Goal: Task Accomplishment & Management: Manage account settings

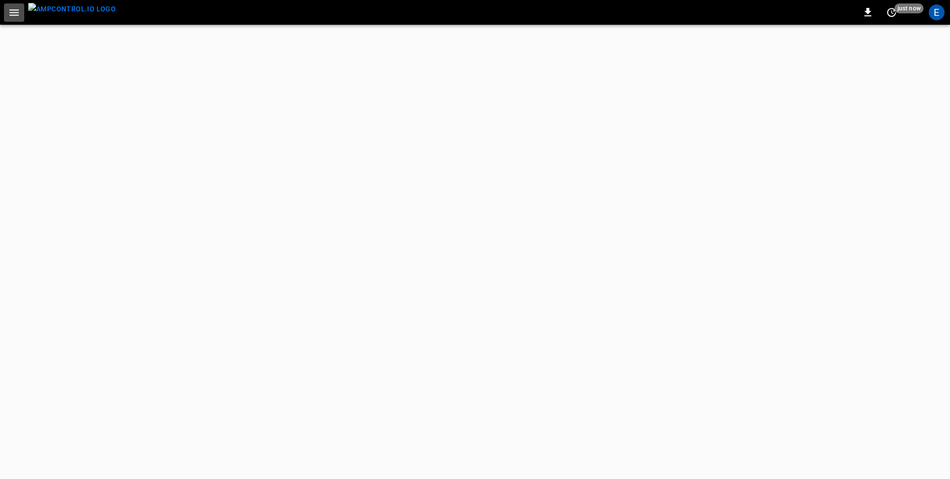
click at [10, 7] on icon "button" at bounding box center [14, 12] width 12 height 12
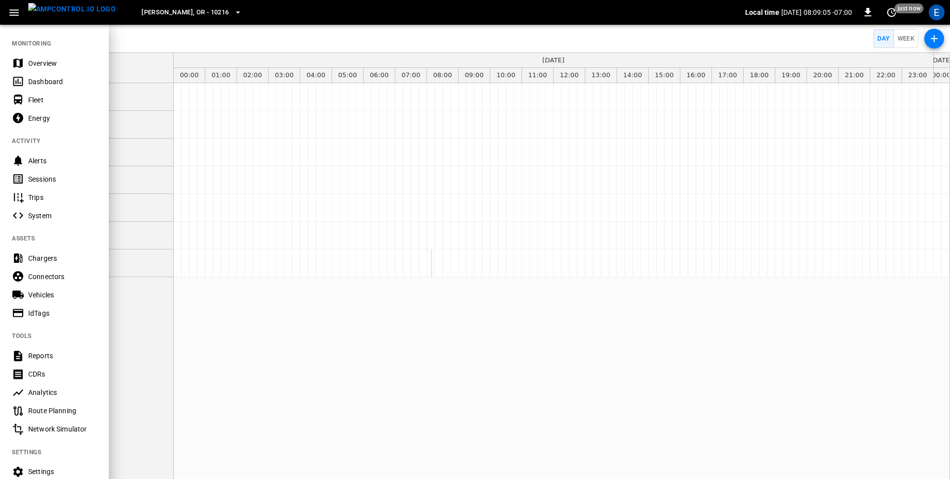
click at [602, 130] on div at bounding box center [475, 239] width 950 height 479
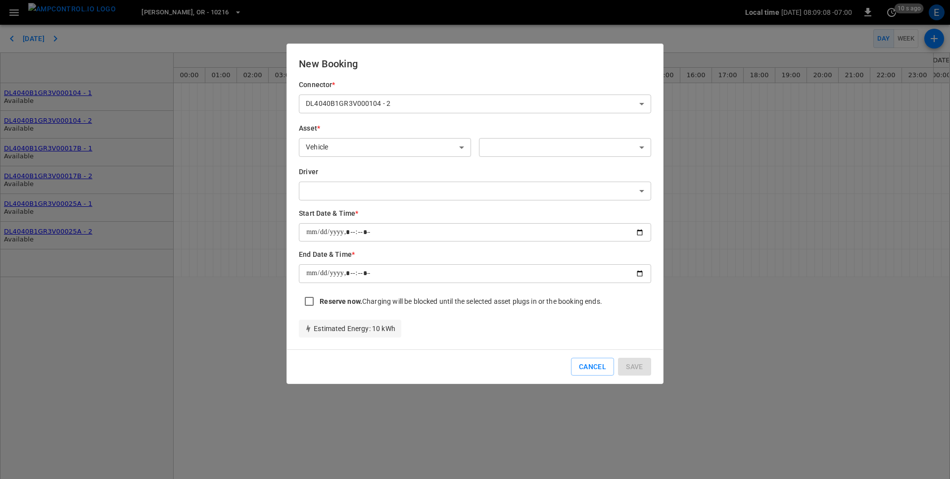
click at [351, 189] on body "[PERSON_NAME], [GEOGRAPHIC_DATA] - 10216 Local time [DATE] 08:09:08 -07:00 0 10…" at bounding box center [475, 239] width 950 height 479
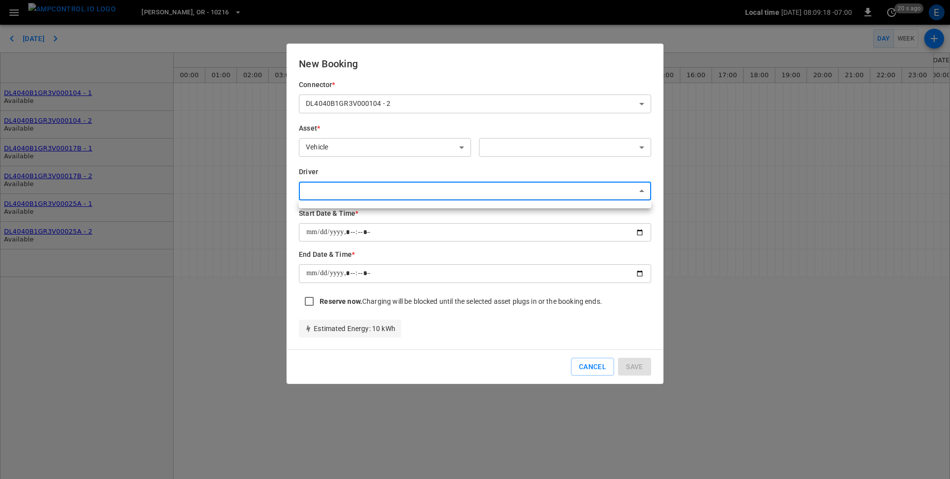
click at [560, 364] on div at bounding box center [475, 239] width 950 height 479
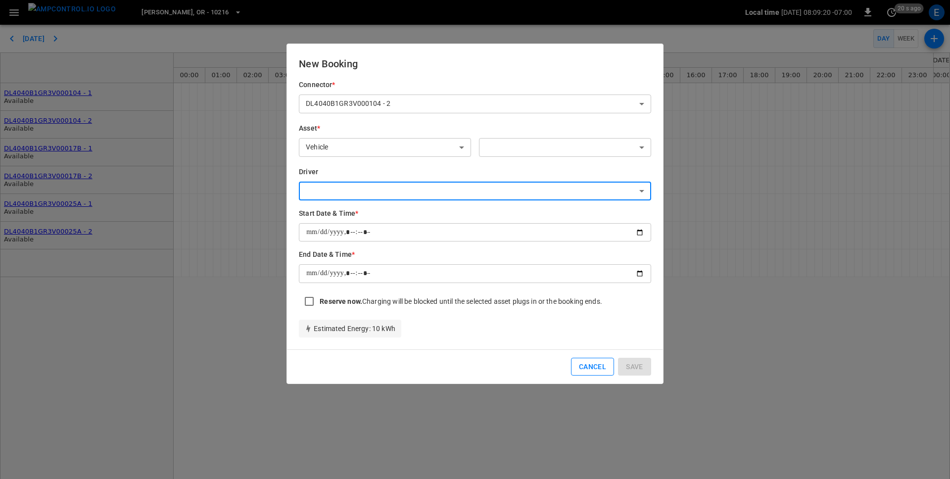
click at [587, 367] on button "Cancel" at bounding box center [592, 367] width 43 height 18
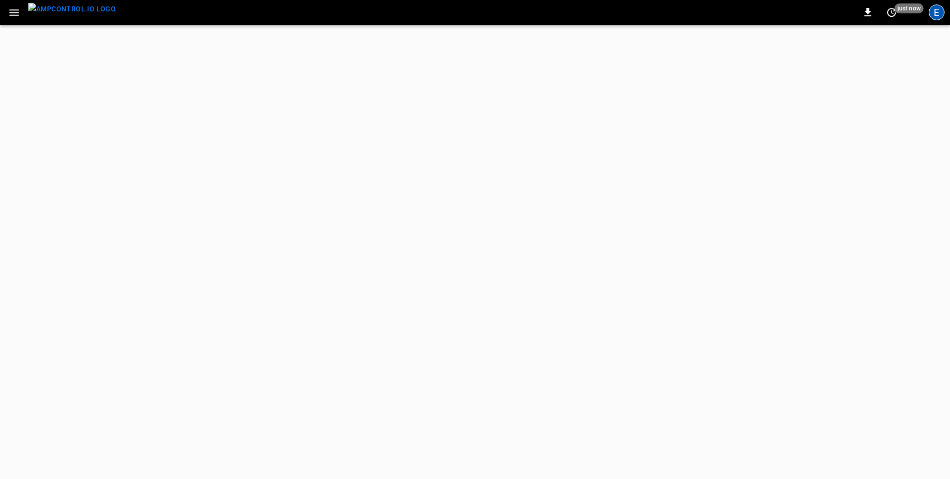
click at [935, 15] on div "E" at bounding box center [936, 12] width 16 height 16
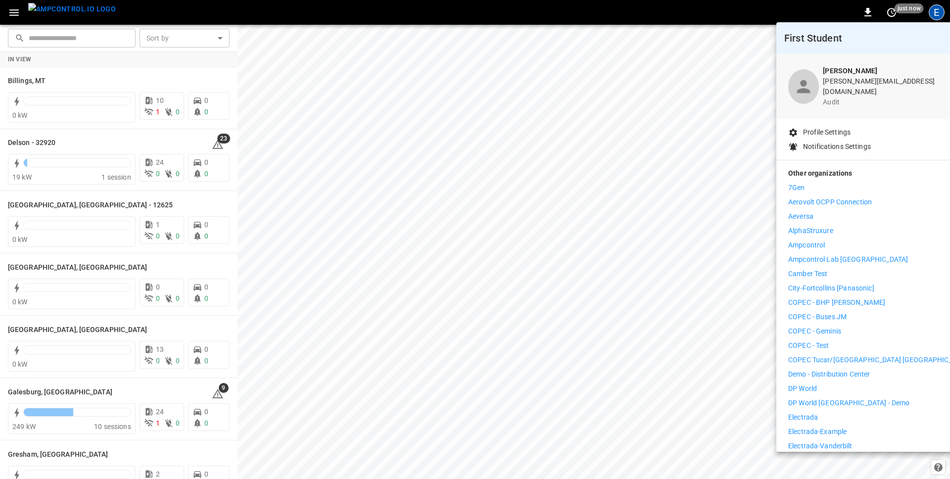
click at [810, 240] on p "Ampcontrol" at bounding box center [806, 245] width 37 height 10
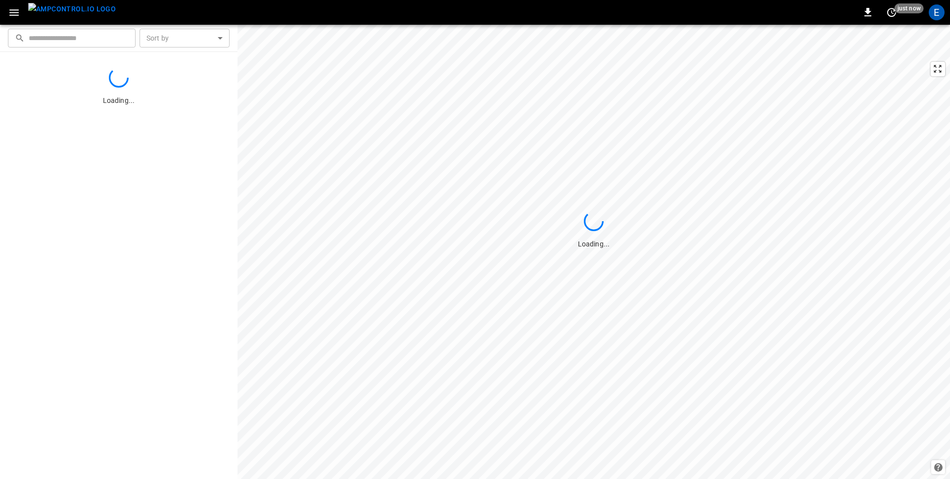
click at [15, 9] on icon "button" at bounding box center [13, 12] width 9 height 6
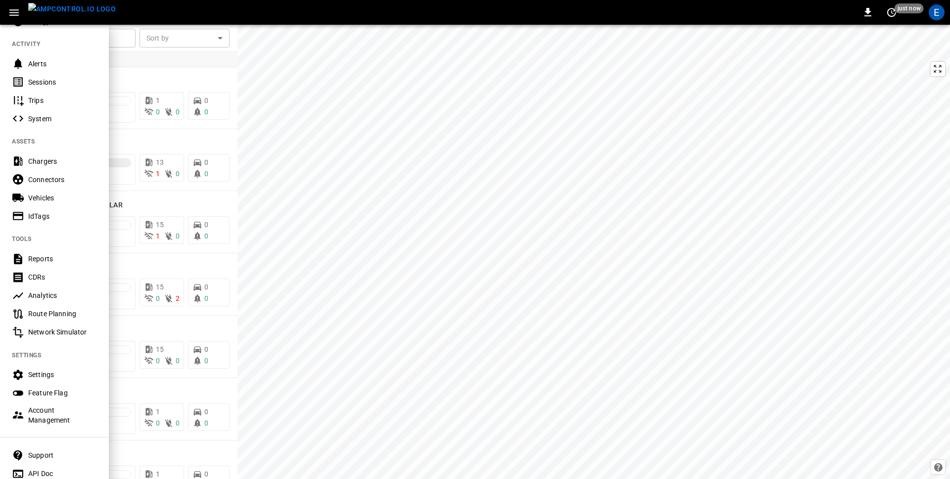
scroll to position [129, 0]
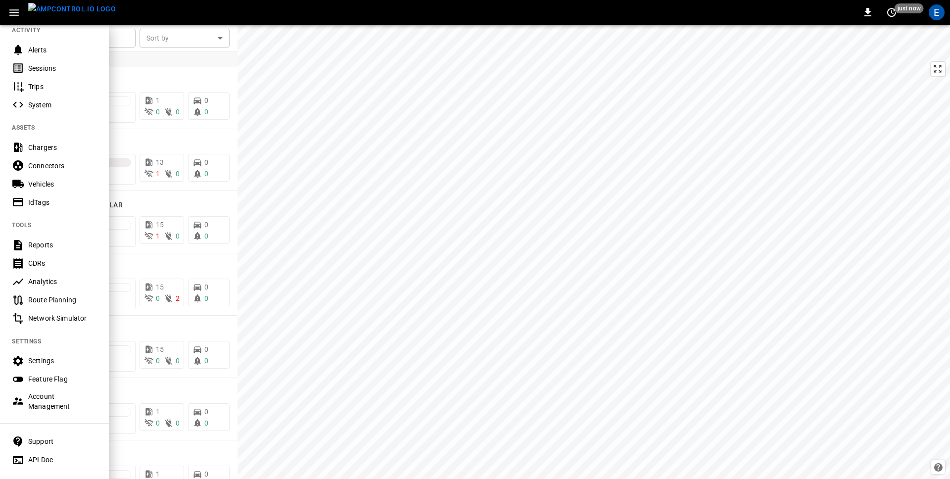
click at [46, 360] on div "Settings" at bounding box center [62, 361] width 69 height 10
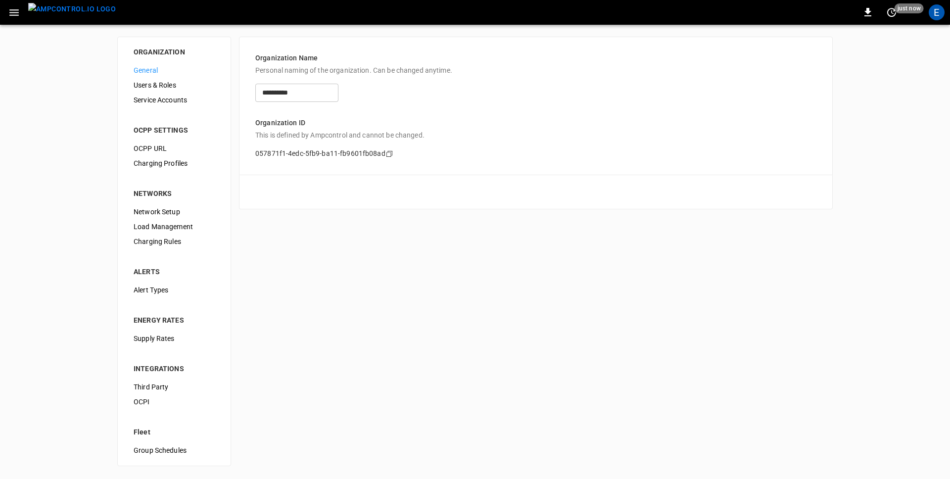
click at [168, 87] on span "Users & Roles" at bounding box center [174, 85] width 81 height 10
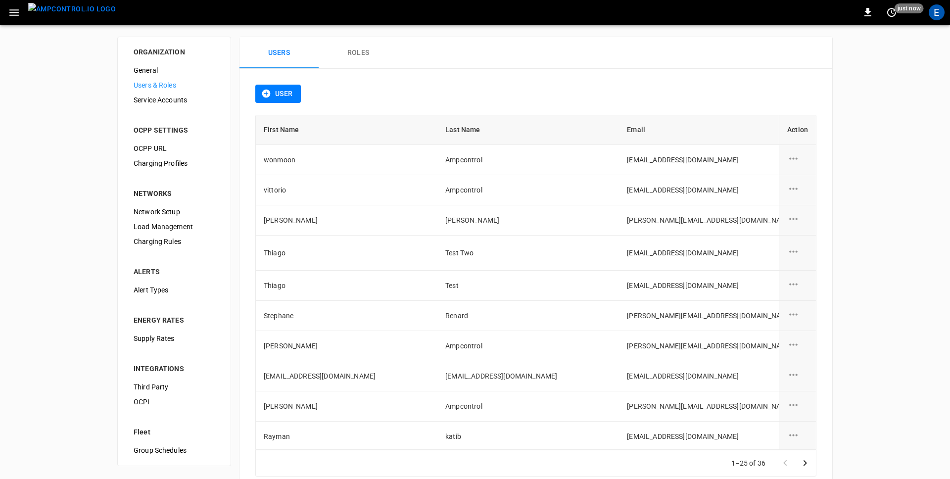
click at [357, 50] on button "Roles" at bounding box center [358, 53] width 79 height 32
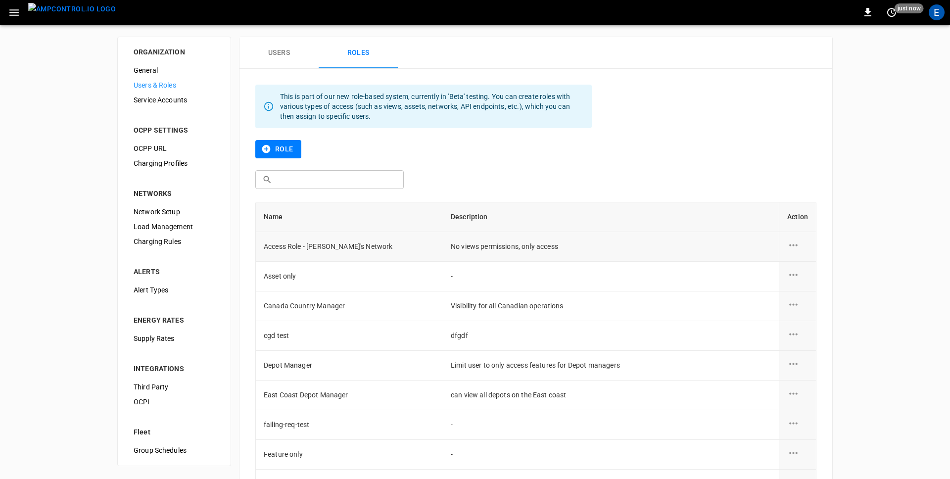
click at [793, 242] on icon "role action options" at bounding box center [793, 245] width 12 height 12
click at [799, 255] on li "Edit" at bounding box center [804, 251] width 35 height 16
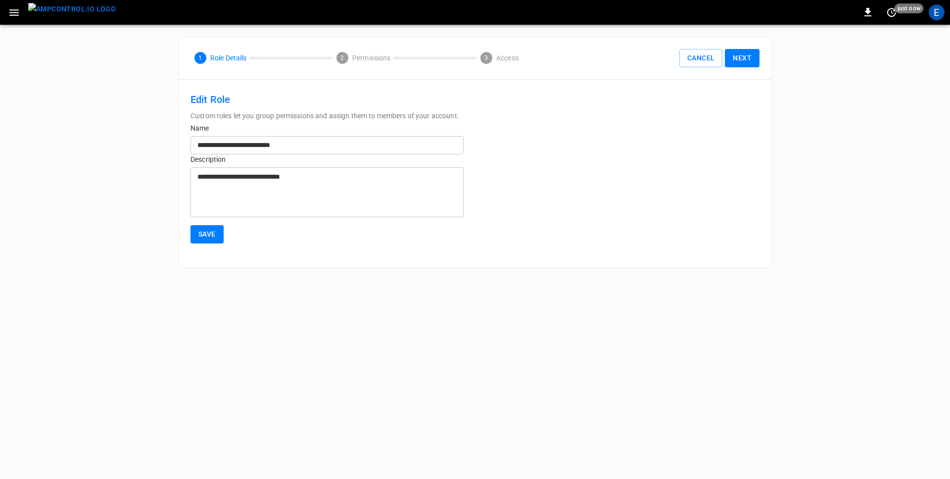
click at [755, 60] on button "Next" at bounding box center [742, 58] width 35 height 18
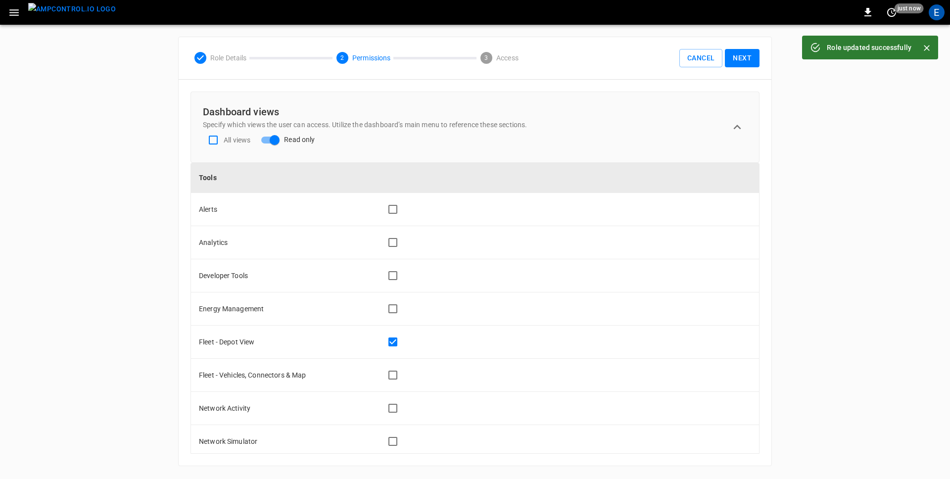
click at [745, 57] on button "Next" at bounding box center [742, 58] width 35 height 18
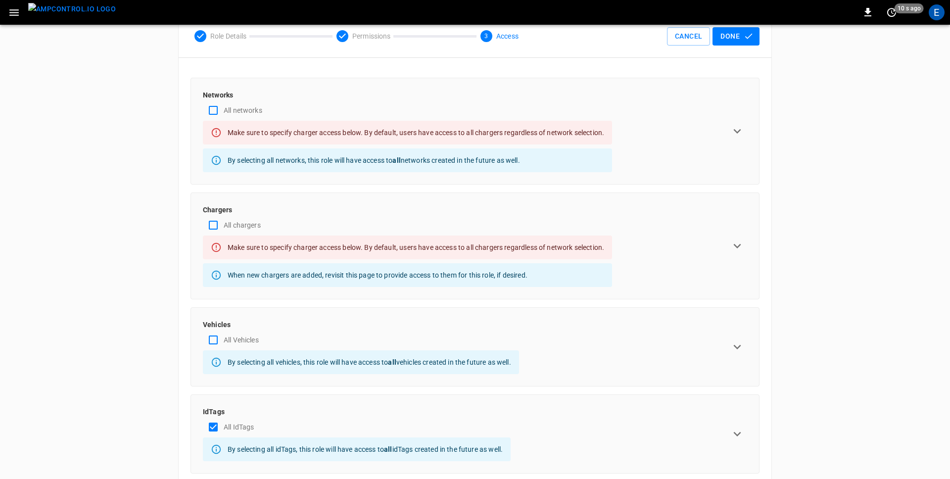
click at [808, 192] on div "ORGANIZATION General Users & Roles Service Accounts OCPP SETTINGS OCPP URL Char…" at bounding box center [475, 254] width 950 height 503
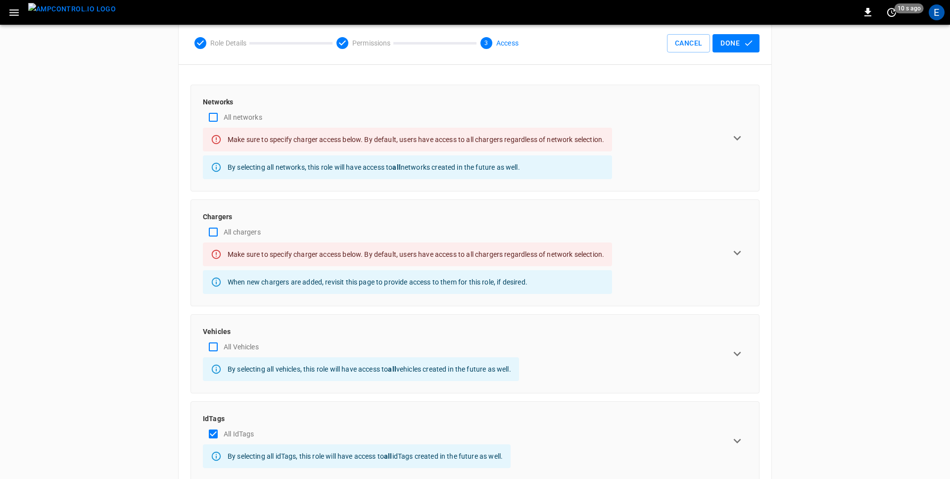
scroll to position [6, 0]
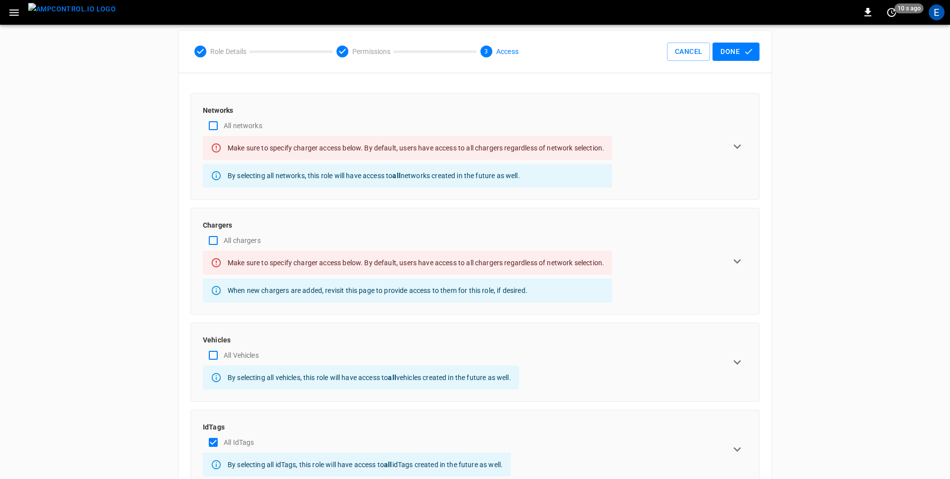
click at [734, 143] on icon "expand row" at bounding box center [737, 146] width 15 height 15
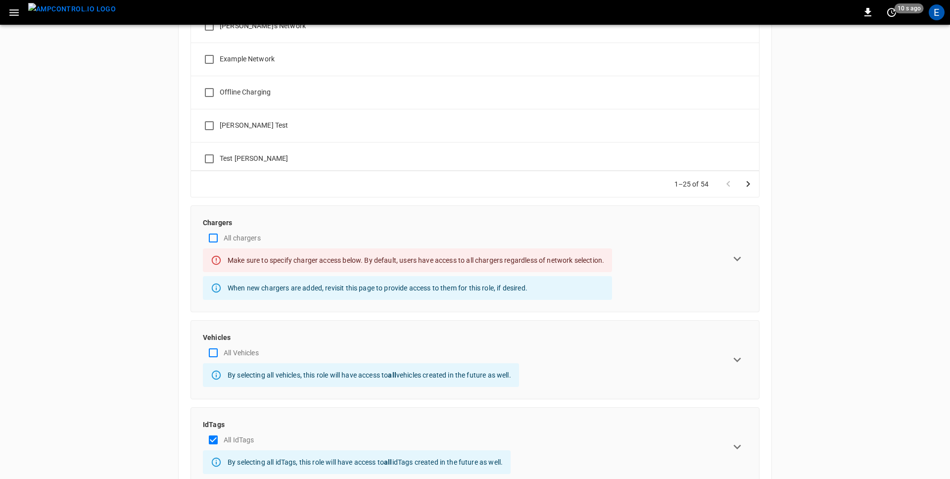
scroll to position [298, 0]
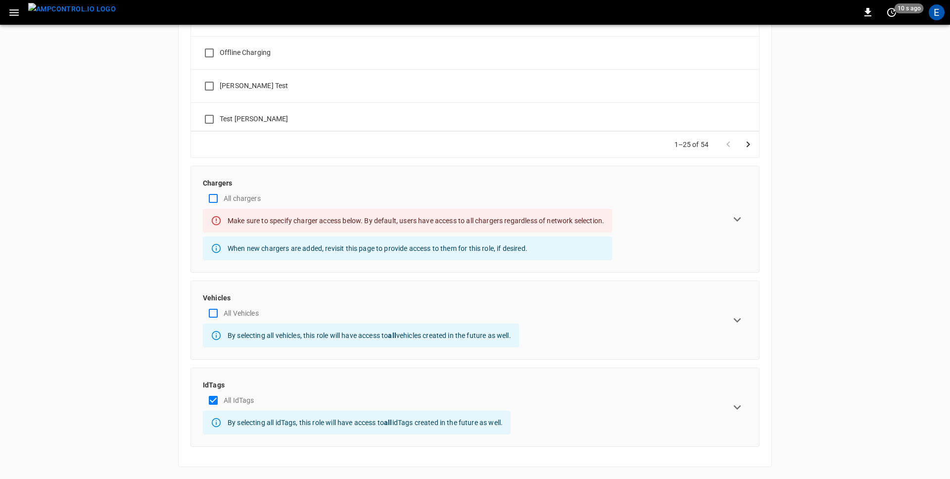
click at [736, 323] on icon "expand row" at bounding box center [737, 320] width 15 height 15
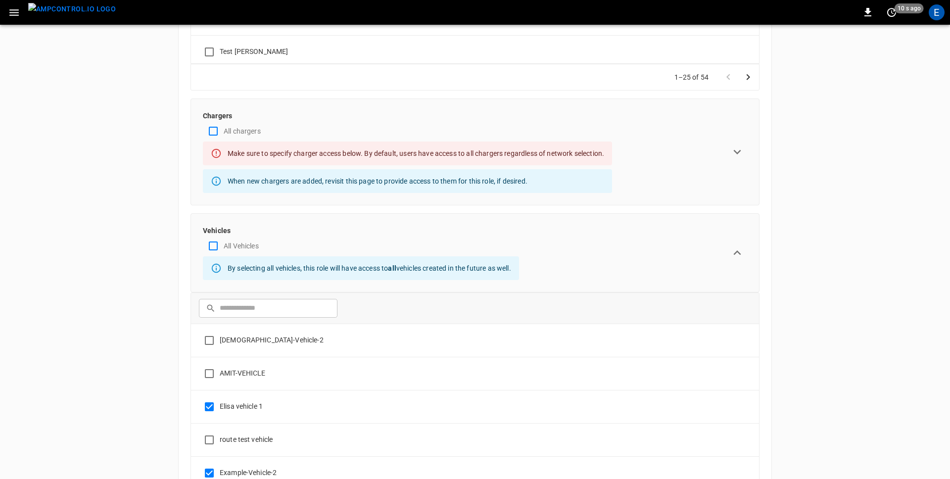
scroll to position [375, 0]
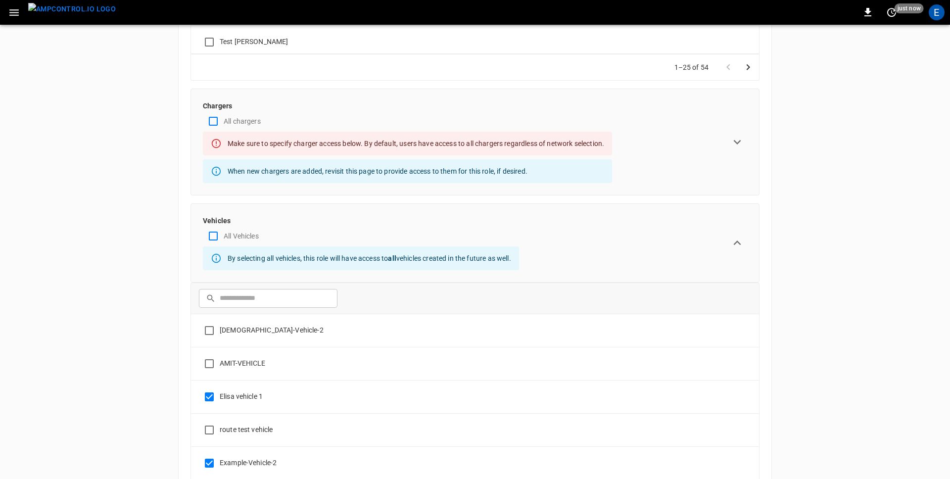
click at [742, 241] on icon "expand row" at bounding box center [737, 242] width 15 height 15
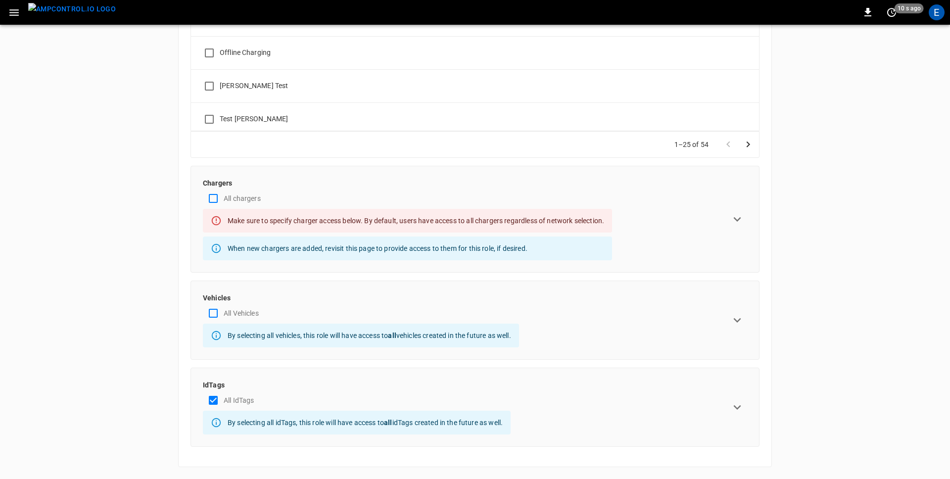
scroll to position [298, 0]
click at [361, 304] on div "All Vehicles" at bounding box center [361, 313] width 316 height 21
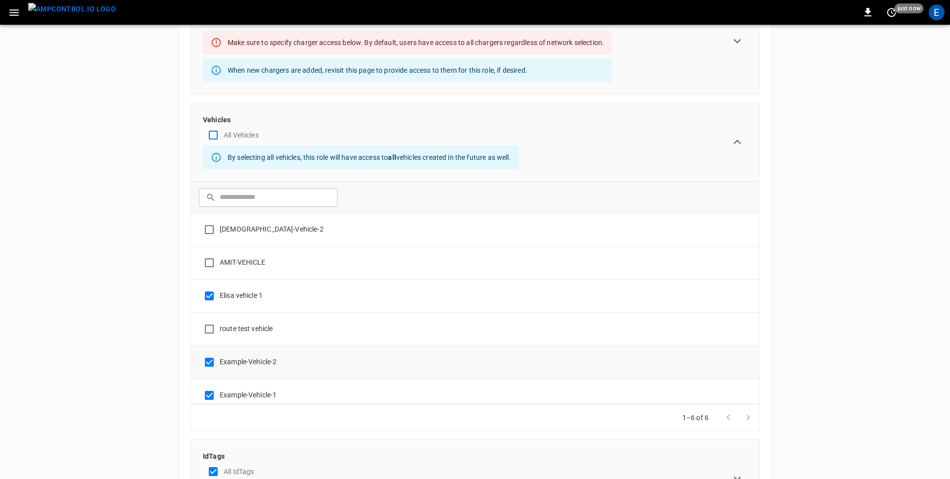
scroll to position [478, 0]
click at [866, 268] on div "ORGANIZATION General Users & Roles Service Accounts OCPP SETTINGS OCPP URL Char…" at bounding box center [475, 47] width 950 height 1001
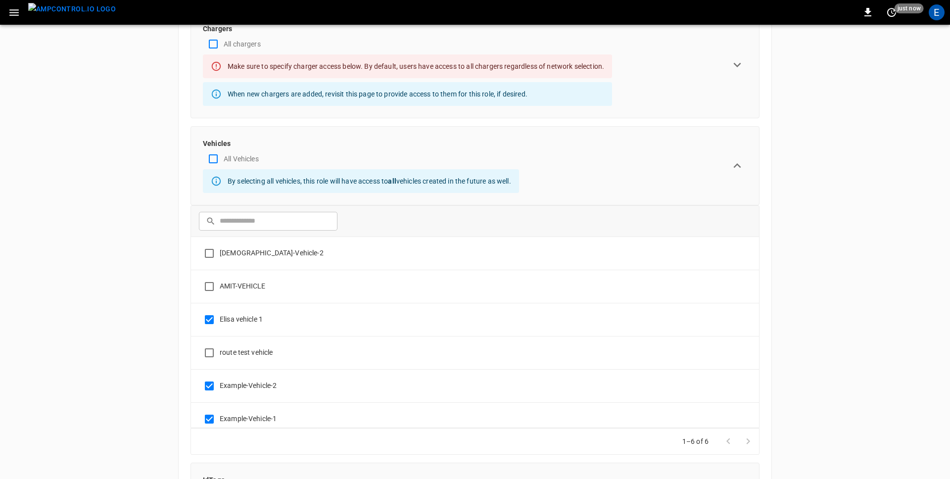
scroll to position [456, 0]
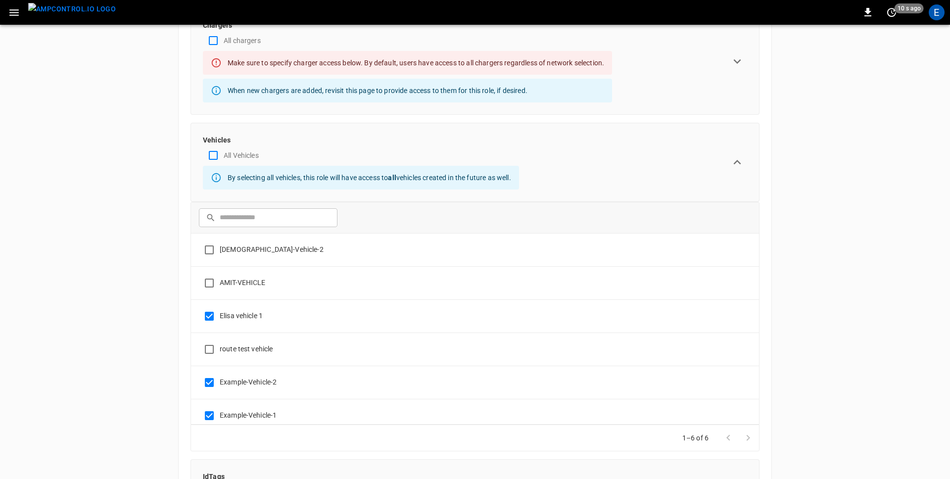
click at [731, 166] on icon "expand row" at bounding box center [737, 162] width 15 height 15
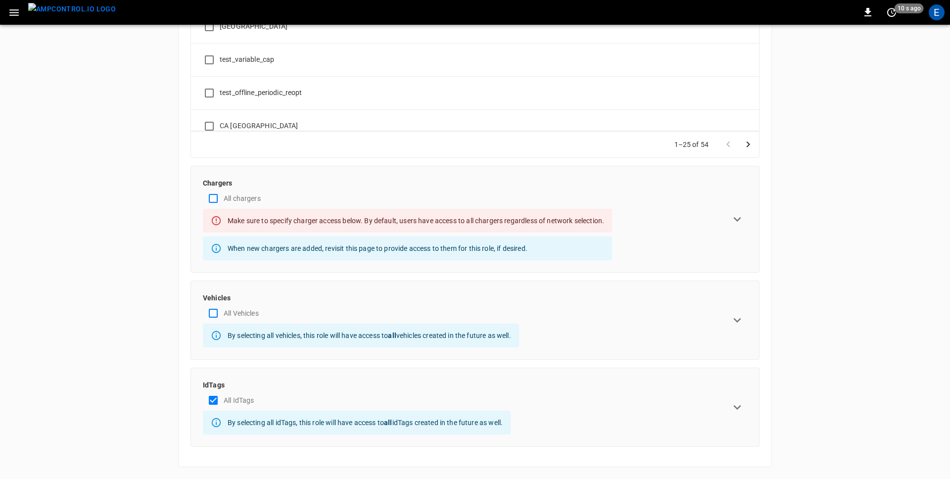
scroll to position [298, 0]
click at [730, 319] on icon "expand row" at bounding box center [737, 320] width 15 height 15
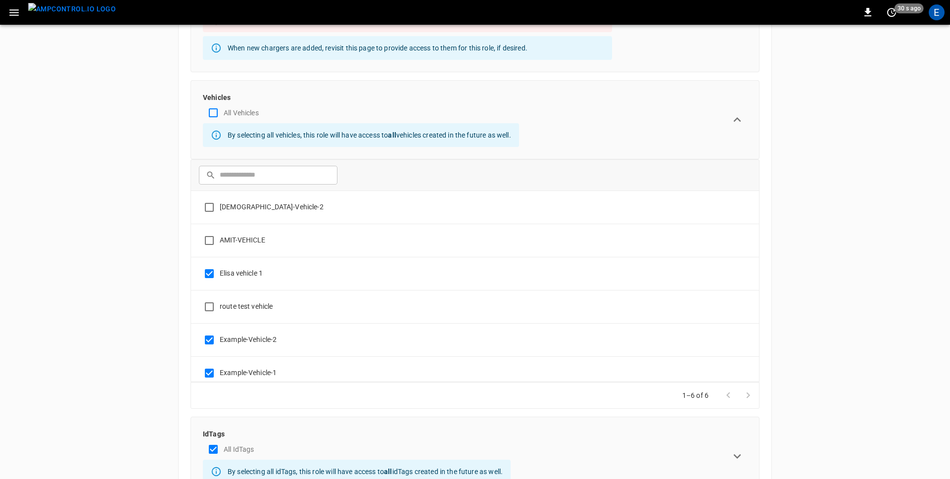
scroll to position [0, 0]
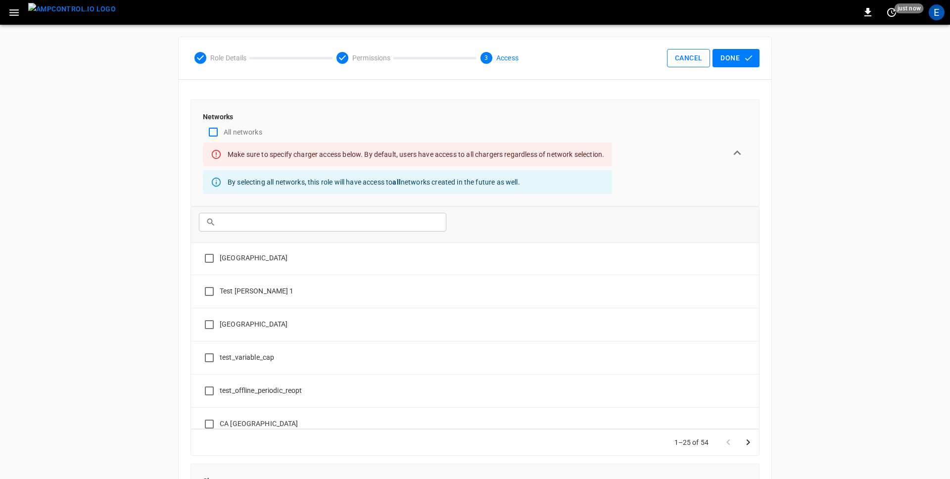
click at [682, 59] on button "Cancel" at bounding box center [688, 58] width 43 height 18
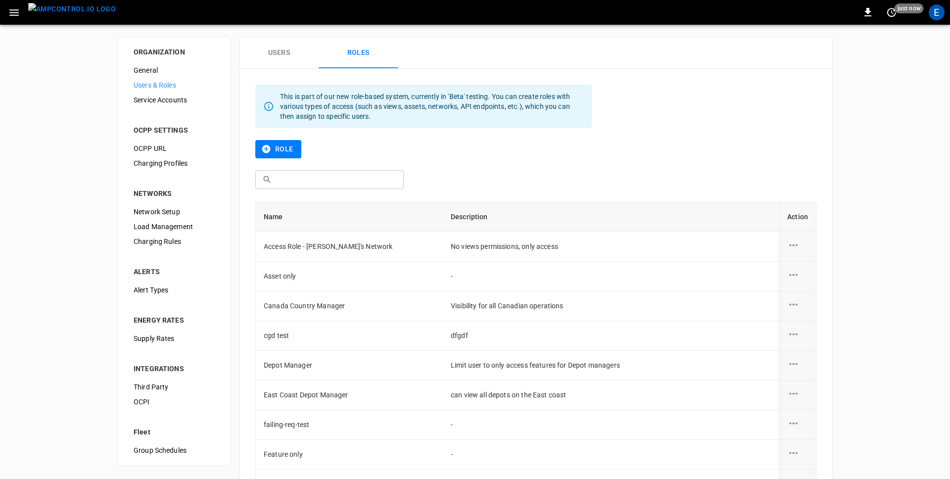
click at [279, 157] on button "Role" at bounding box center [278, 149] width 46 height 18
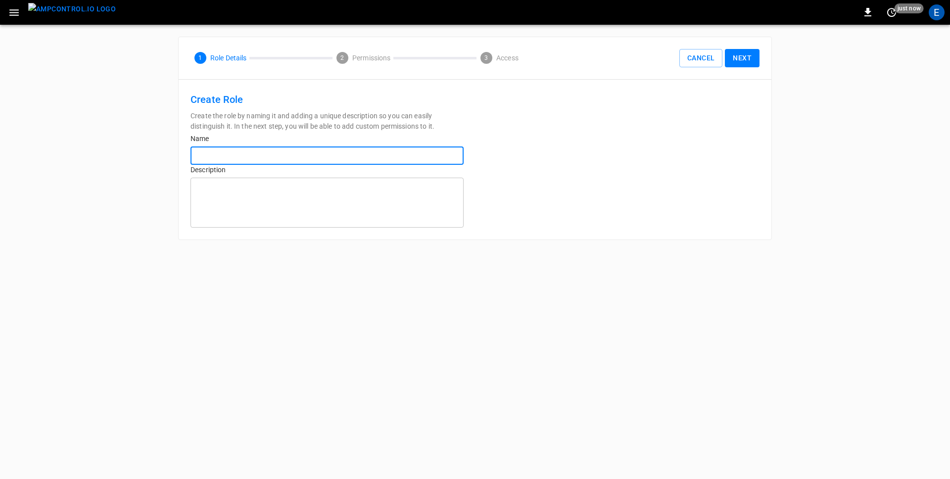
click at [267, 153] on input "text" at bounding box center [326, 155] width 273 height 18
type input "**********"
click at [744, 53] on button "Next" at bounding box center [742, 58] width 35 height 18
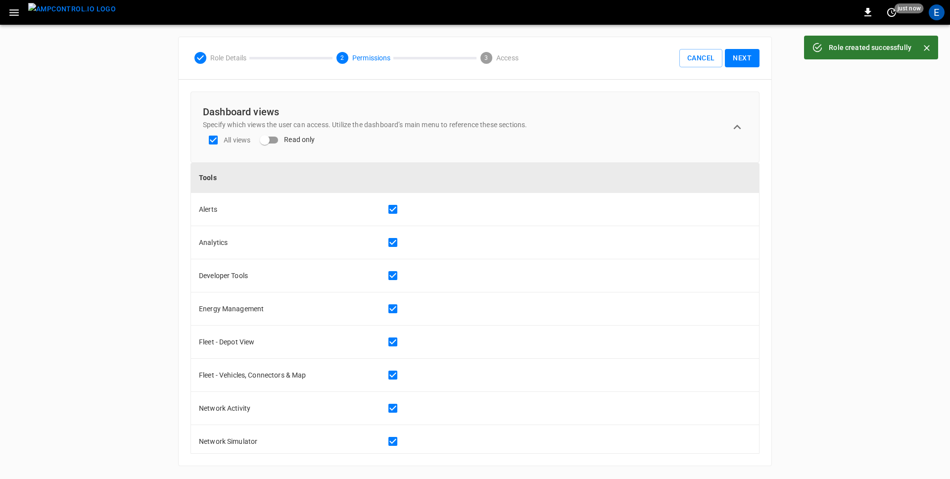
click at [742, 50] on button "Next" at bounding box center [742, 58] width 35 height 18
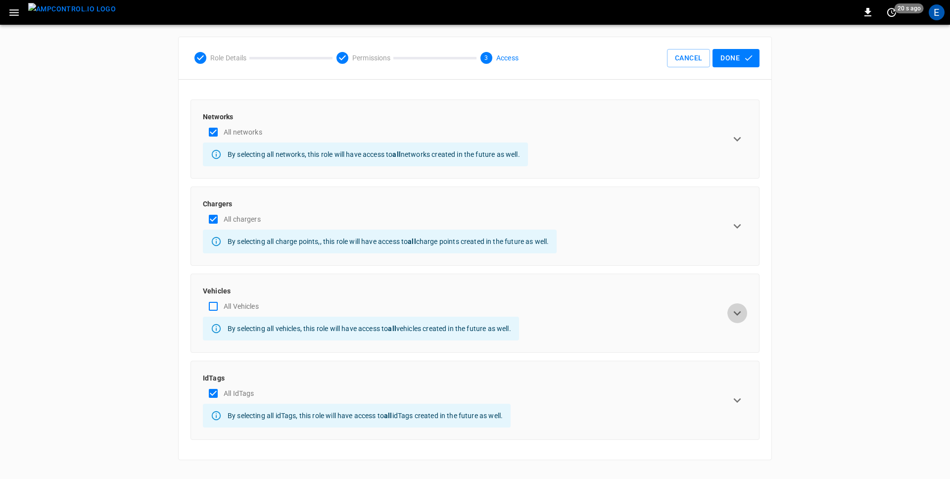
click at [737, 314] on icon "expand row" at bounding box center [737, 313] width 7 height 4
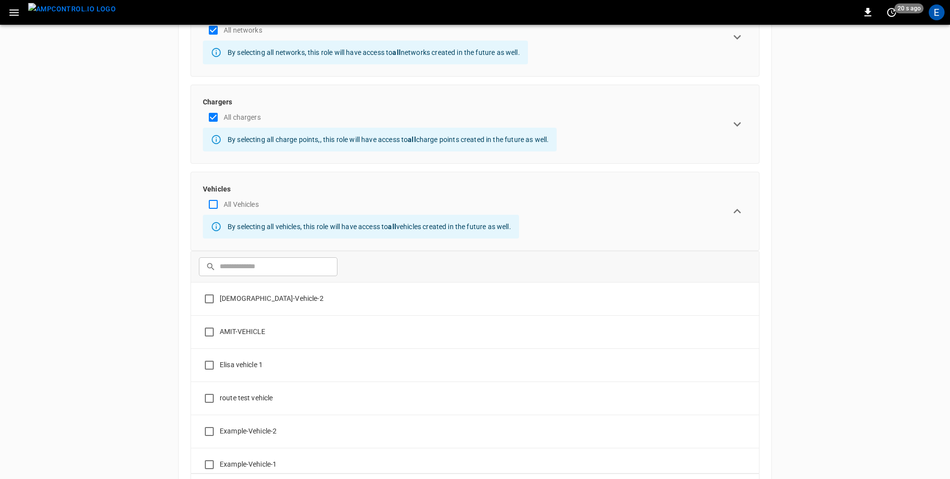
scroll to position [106, 0]
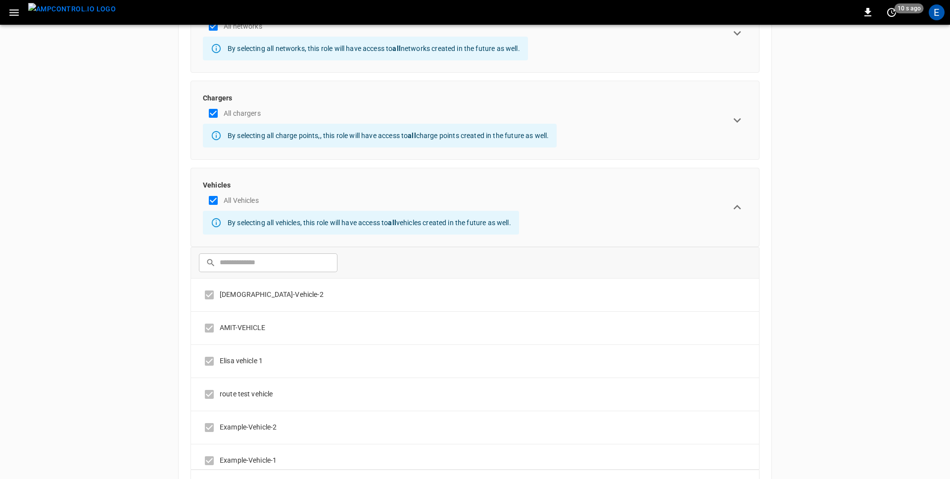
click at [111, 242] on div "ORGANIZATION General Users & Roles Service Accounts OCPP SETTINGS OCPP URL Char…" at bounding box center [475, 267] width 950 height 696
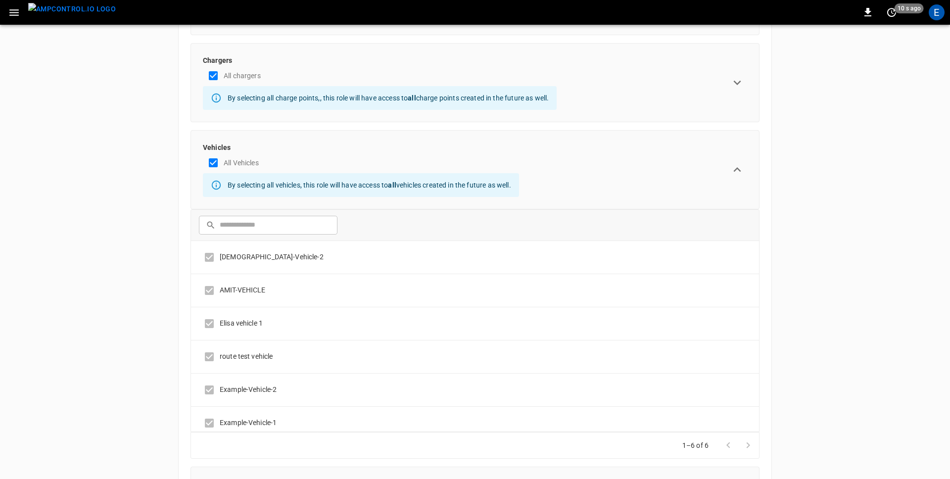
scroll to position [154, 0]
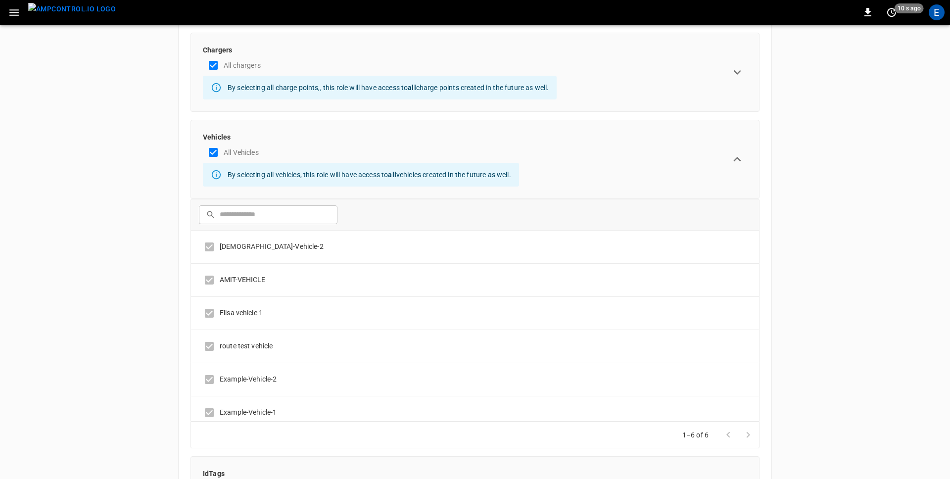
click at [141, 122] on div "ORGANIZATION General Users & Roles Service Accounts OCPP SETTINGS OCPP URL Char…" at bounding box center [475, 219] width 950 height 696
click at [74, 122] on div "ORGANIZATION General Users & Roles Service Accounts OCPP SETTINGS OCPP URL Char…" at bounding box center [475, 219] width 950 height 696
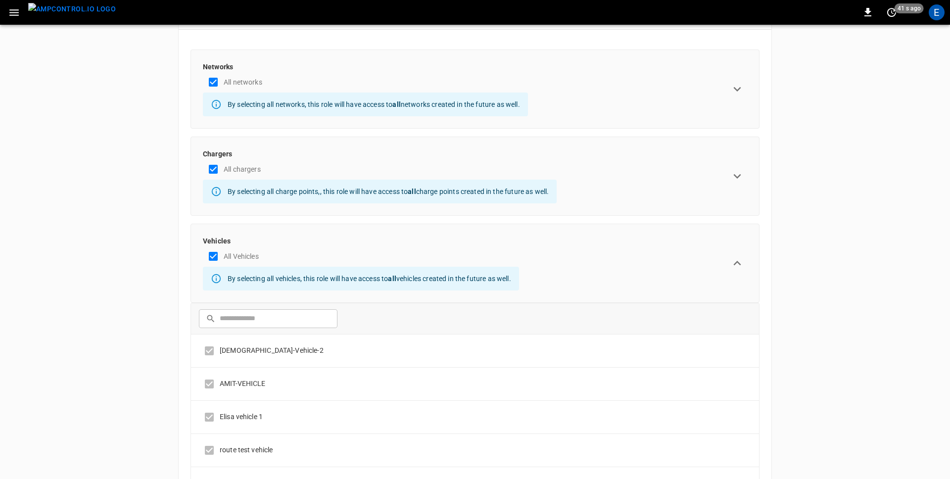
scroll to position [0, 0]
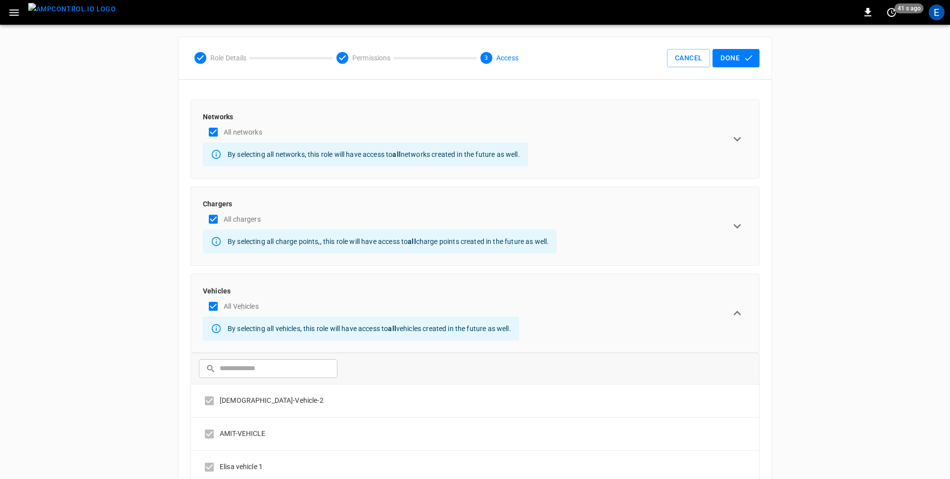
click at [316, 125] on div "All networks" at bounding box center [365, 132] width 325 height 21
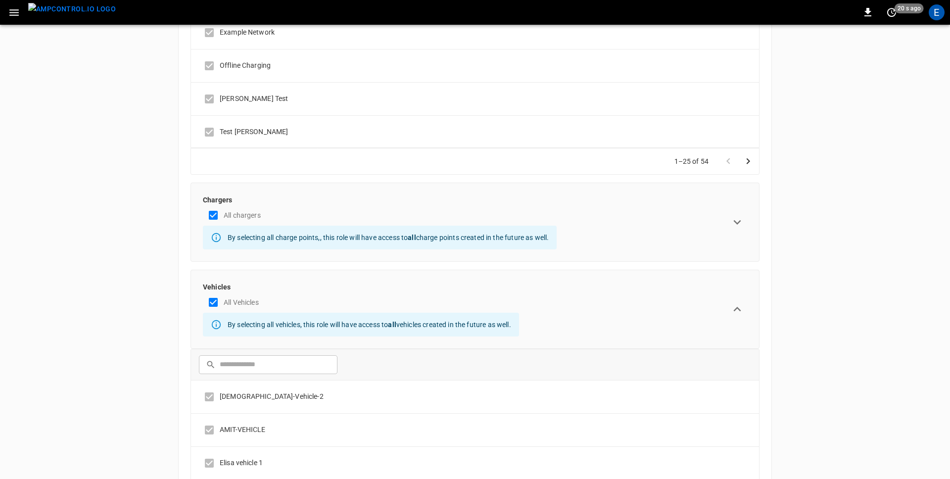
scroll to position [255, 0]
click at [138, 312] on div "ORGANIZATION General Users & Roles Service Accounts OCPP SETTINGS OCPP URL Char…" at bounding box center [475, 243] width 950 height 946
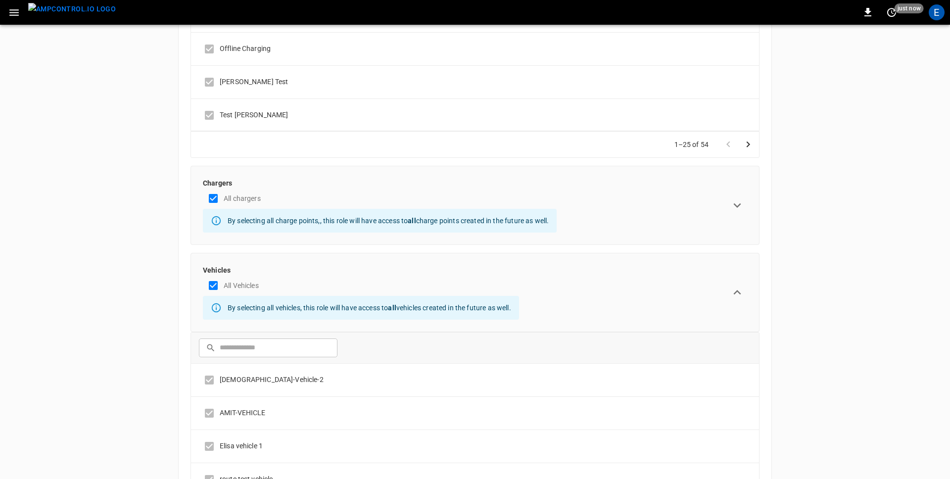
click at [345, 310] on p "By selecting all vehicles, this role will have access to all vehicles created i…" at bounding box center [369, 308] width 283 height 10
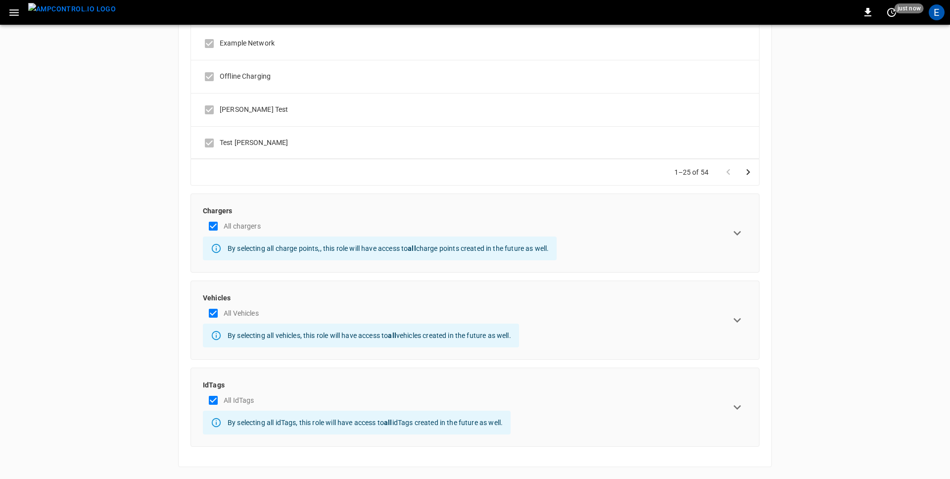
click at [345, 330] on p "By selecting all vehicles, this role will have access to all vehicles created i…" at bounding box center [369, 335] width 283 height 10
copy div "By selecting all vehicles, this role will have access to all vehicles created i…"
click at [397, 419] on p "By selecting all idTags, this role will have access to all idTags created in th…" at bounding box center [365, 422] width 275 height 10
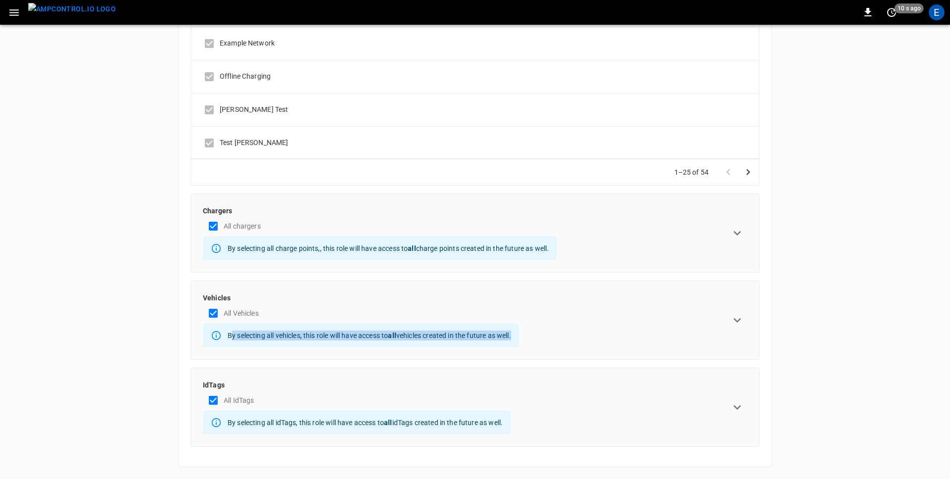
click at [397, 419] on div "IdTags All IdTags By selecting all idTags, this role will have access to all id…" at bounding box center [474, 407] width 569 height 79
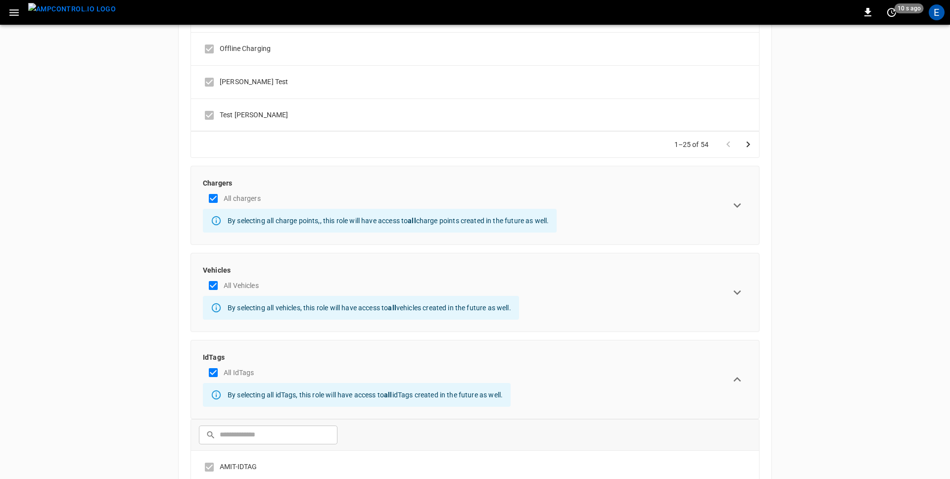
click at [397, 419] on th "​ ​" at bounding box center [475, 434] width 568 height 31
click at [354, 396] on p "By selecting all idTags, this role will have access to all idTags created in th…" at bounding box center [365, 395] width 275 height 10
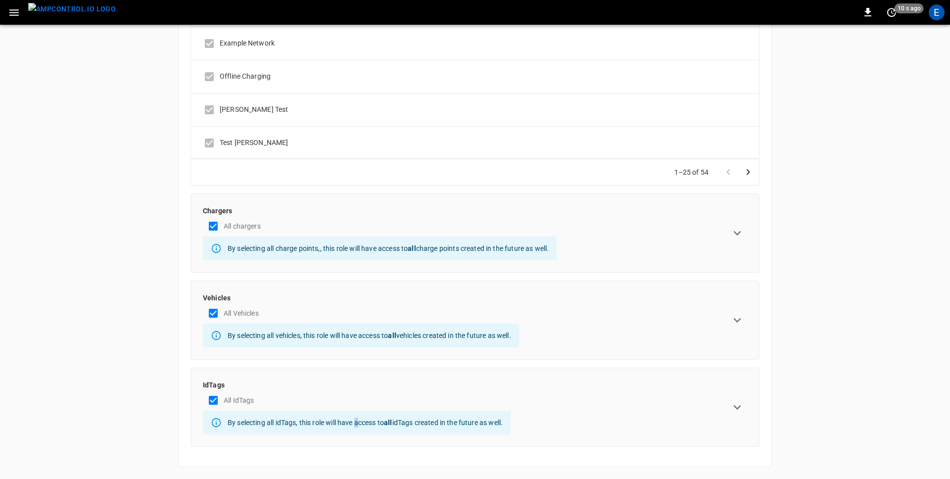
click at [354, 417] on p "By selecting all idTags, this role will have access to all idTags created in th…" at bounding box center [365, 422] width 275 height 10
copy div "By selecting all idTags, this role will have access to all idTags created in th…"
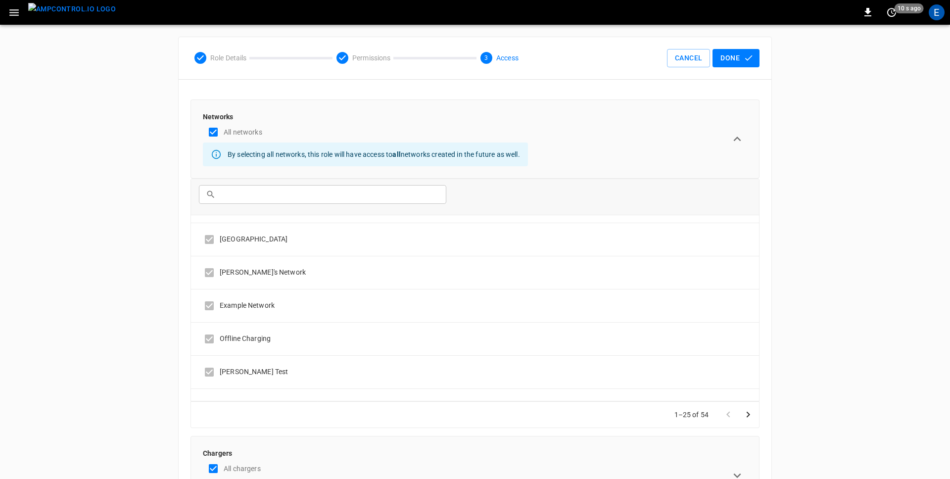
scroll to position [327, 0]
